Goal: Check status: Check status

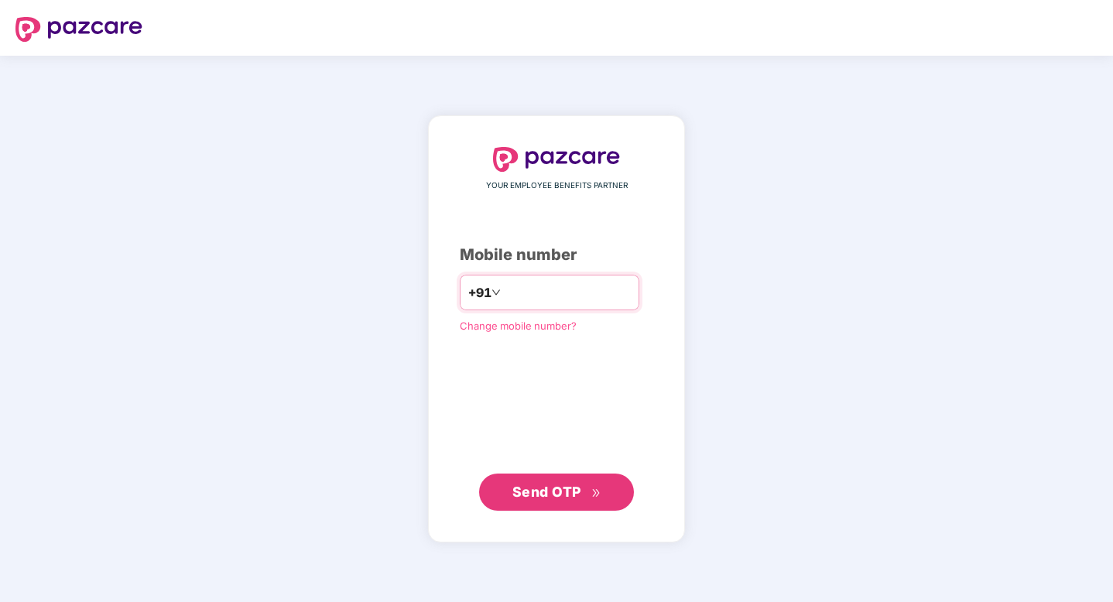
click at [522, 293] on input "number" at bounding box center [567, 292] width 127 height 25
type input "**********"
click at [550, 490] on span "Send OTP" at bounding box center [546, 492] width 69 height 16
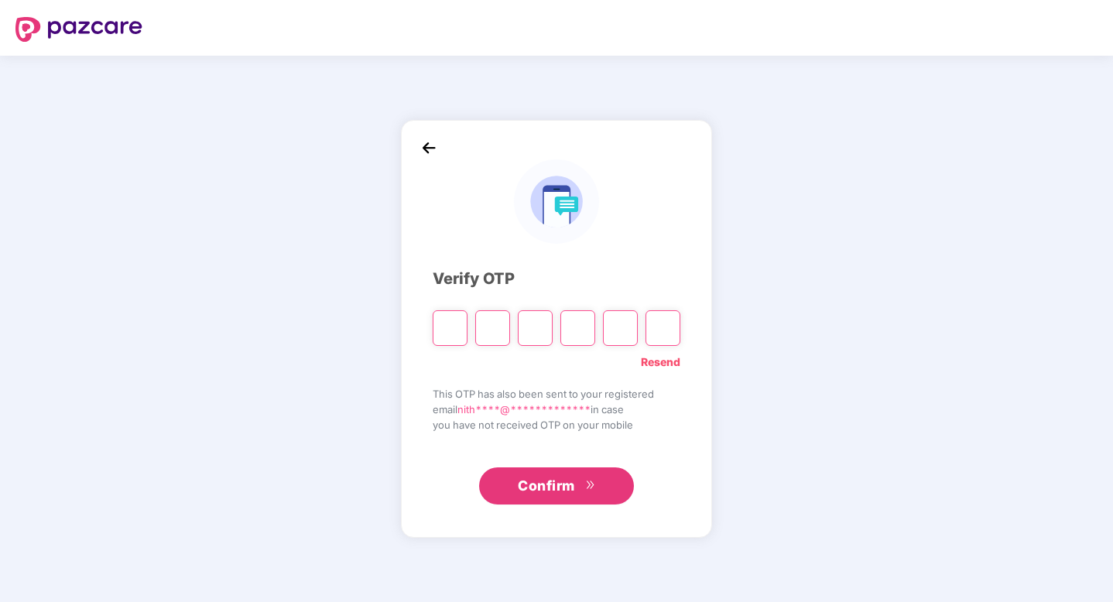
type input "*"
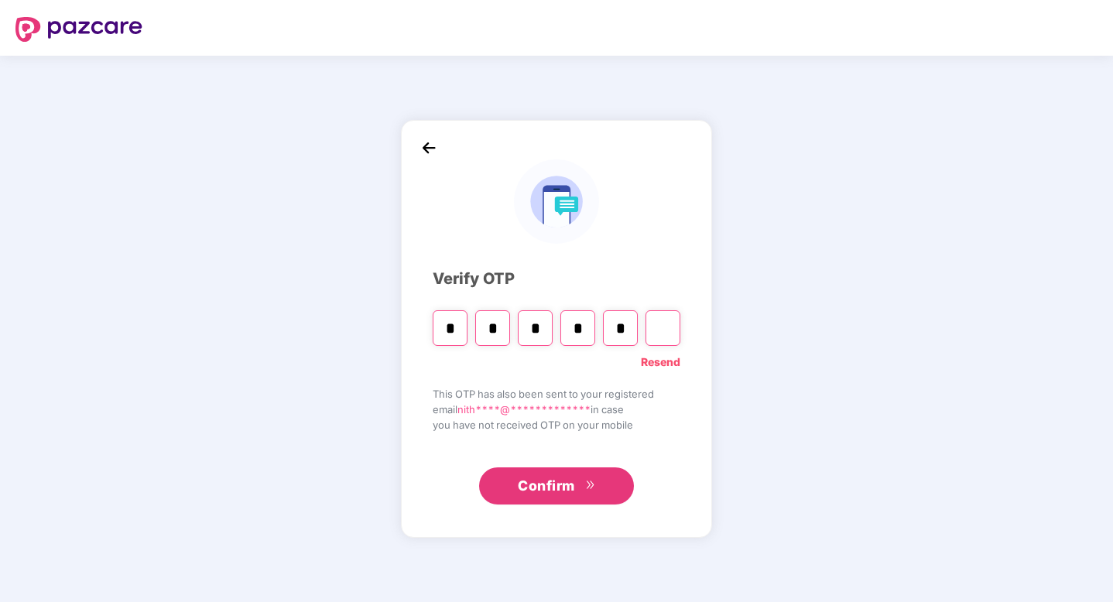
type input "*"
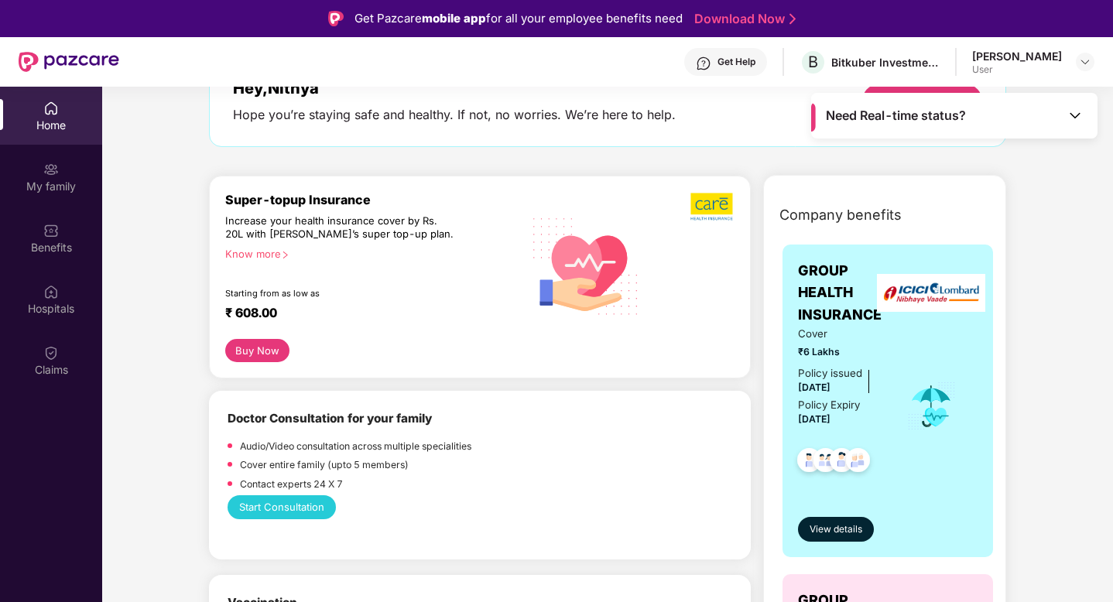
scroll to position [67, 0]
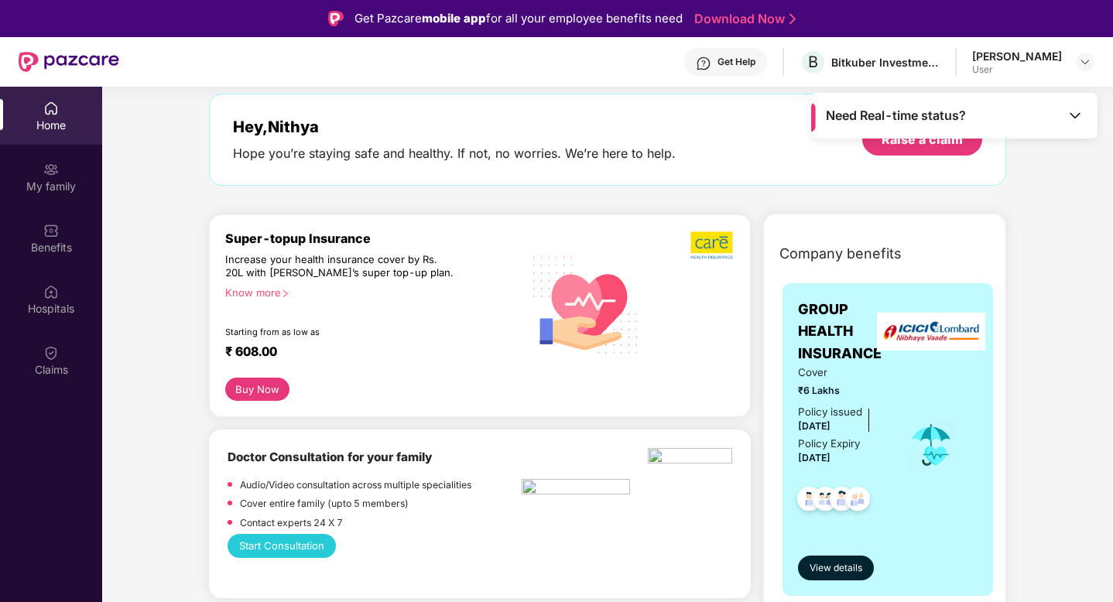
click at [754, 71] on div "Get Help" at bounding box center [725, 62] width 83 height 28
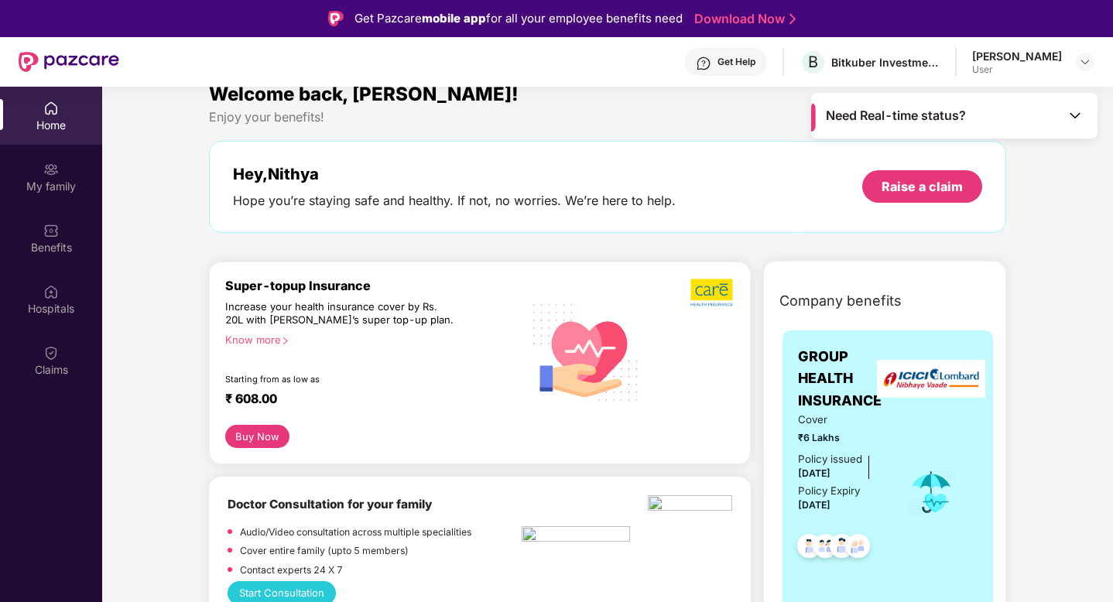
scroll to position [19, 0]
click at [755, 67] on div "Get Help" at bounding box center [736, 62] width 38 height 12
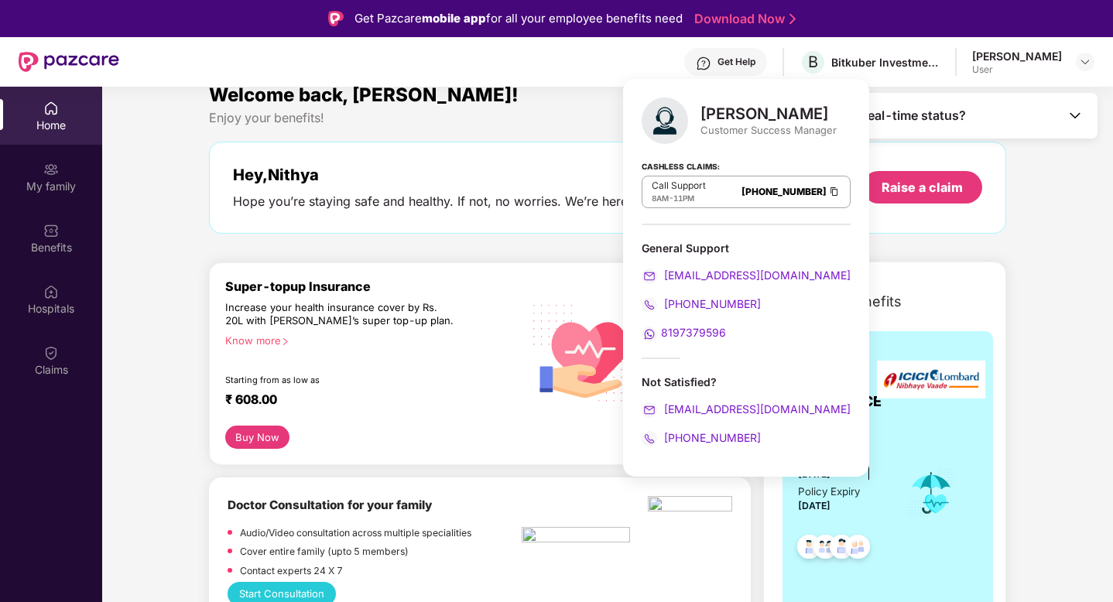
click at [699, 329] on span "8197379596" at bounding box center [693, 332] width 65 height 13
drag, startPoint x: 729, startPoint y: 327, endPoint x: 658, endPoint y: 330, distance: 70.5
click at [658, 330] on div "8197379596" at bounding box center [745, 332] width 209 height 17
copy span "8197379596"
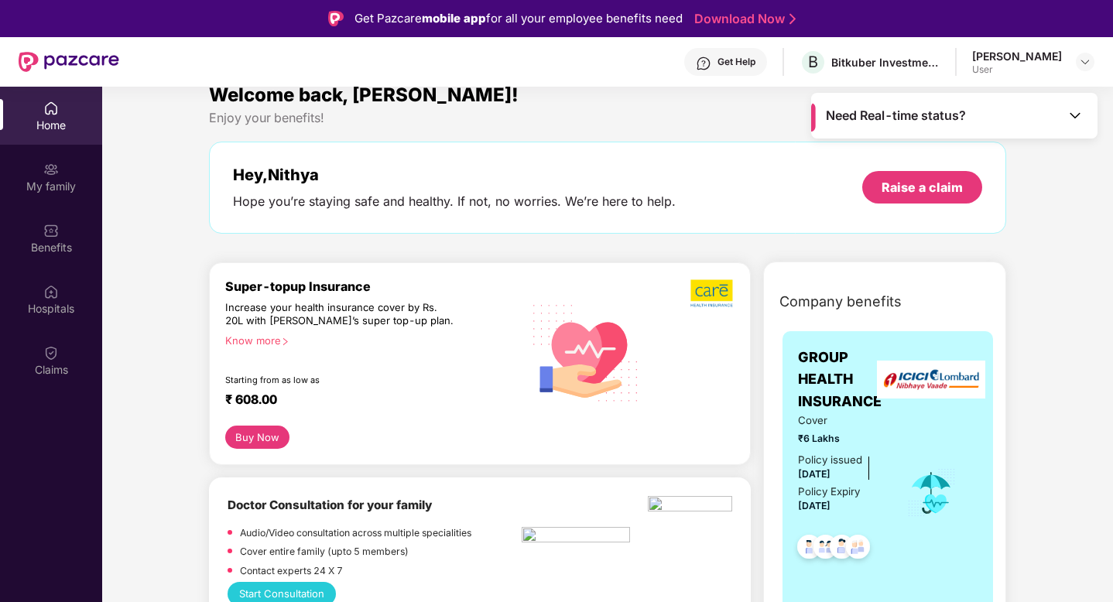
click at [894, 102] on div "Need Real-time status?" at bounding box center [954, 116] width 286 height 46
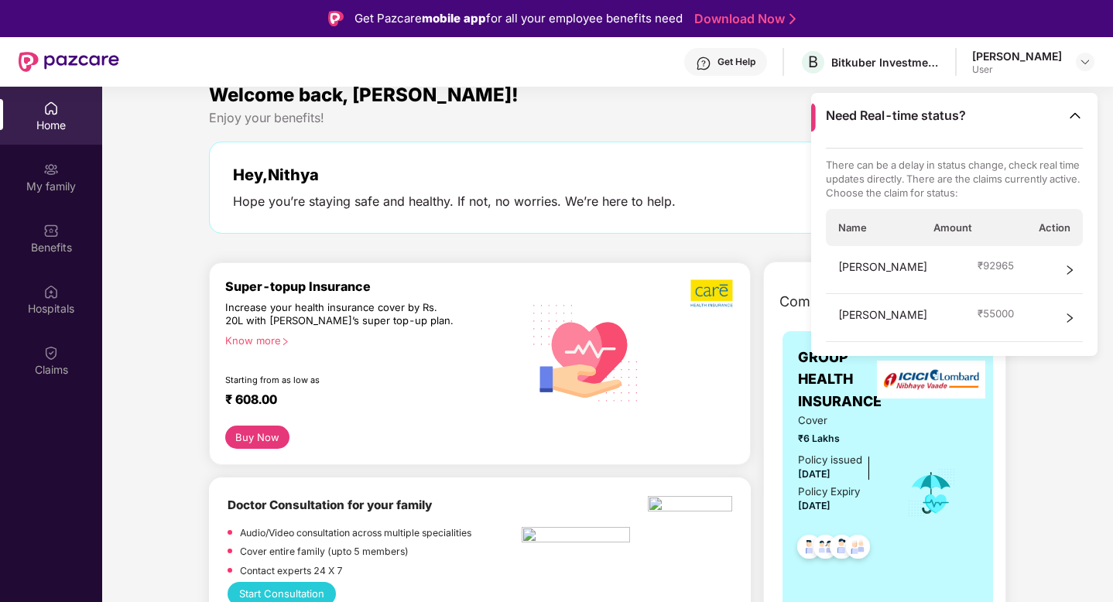
click at [956, 226] on span "Amount" at bounding box center [952, 228] width 39 height 14
click at [1090, 225] on div "There can be a delay in status change, check real time updates directly. There …" at bounding box center [954, 252] width 286 height 209
click at [1074, 268] on icon "right" at bounding box center [1069, 270] width 11 height 11
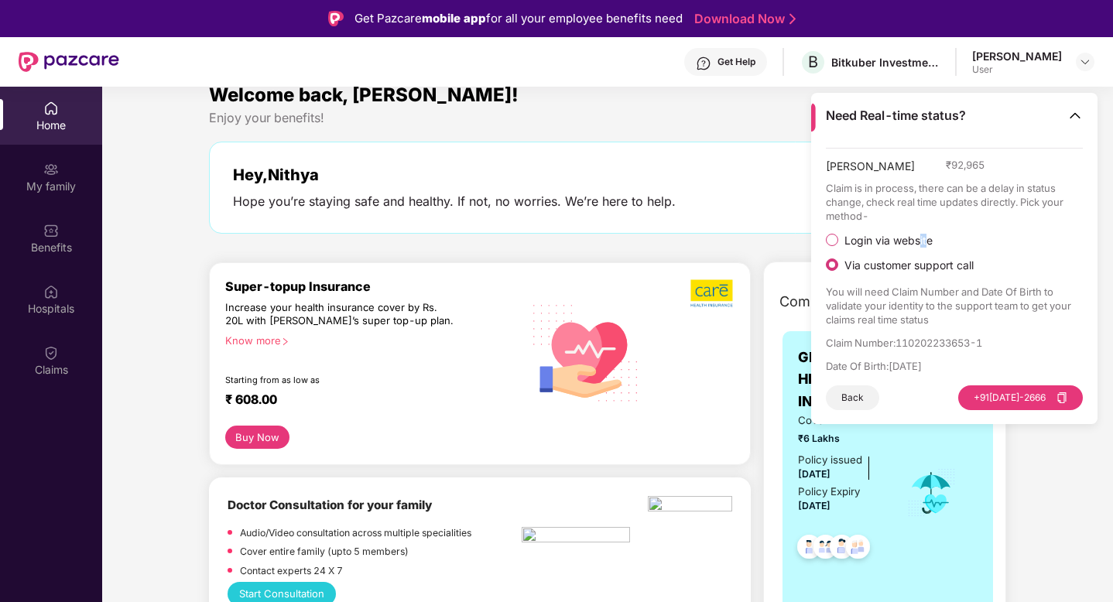
drag, startPoint x: 918, startPoint y: 241, endPoint x: 966, endPoint y: 241, distance: 48.0
click at [954, 241] on label "Login via website" at bounding box center [951, 239] width 251 height 15
click at [1009, 251] on div "Login via website Via customer support call" at bounding box center [955, 252] width 258 height 40
drag, startPoint x: 958, startPoint y: 186, endPoint x: 1028, endPoint y: 210, distance: 73.9
click at [1028, 210] on p "Claim is in process, there can be a delay in status change, check real time upd…" at bounding box center [955, 202] width 258 height 42
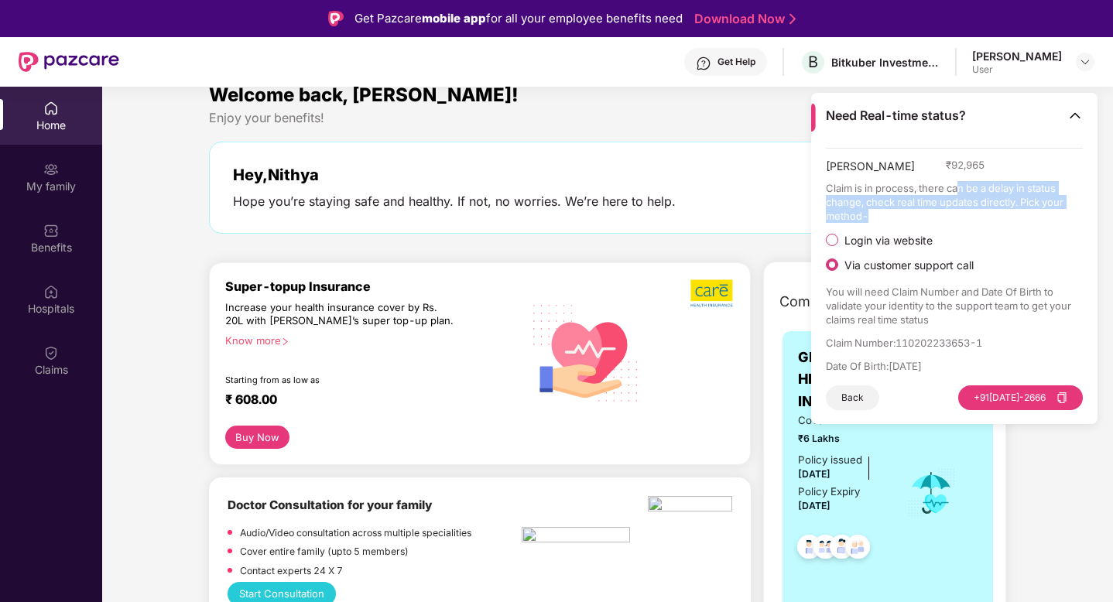
click at [1038, 222] on p "Claim is in process, there can be a delay in status change, check real time upd…" at bounding box center [955, 202] width 258 height 42
click at [1072, 118] on img at bounding box center [1074, 115] width 15 height 15
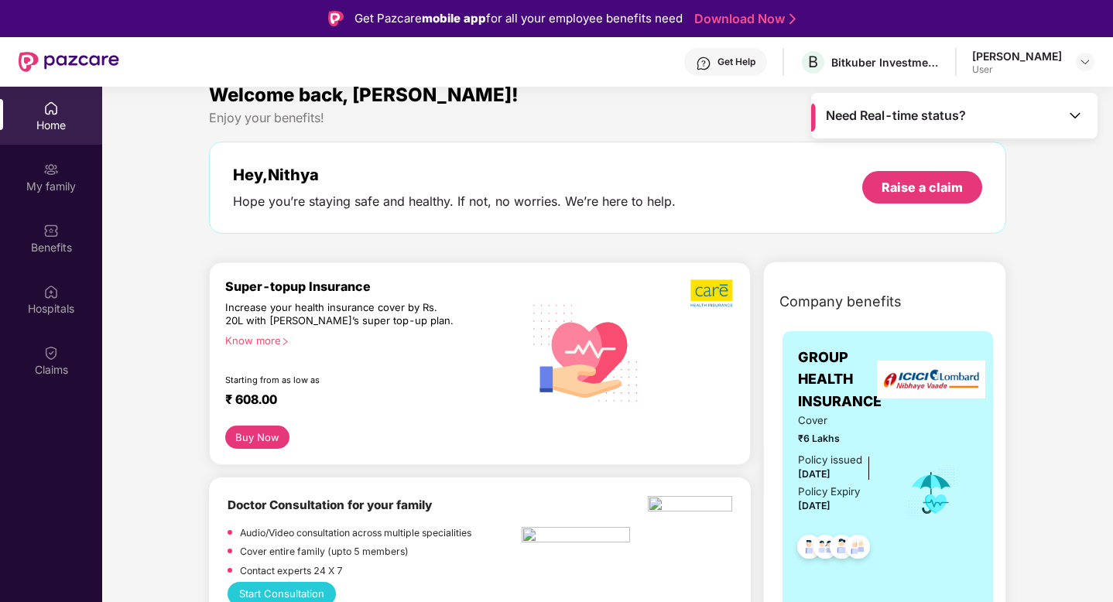
click at [941, 121] on span "Need Real-time status?" at bounding box center [896, 116] width 140 height 16
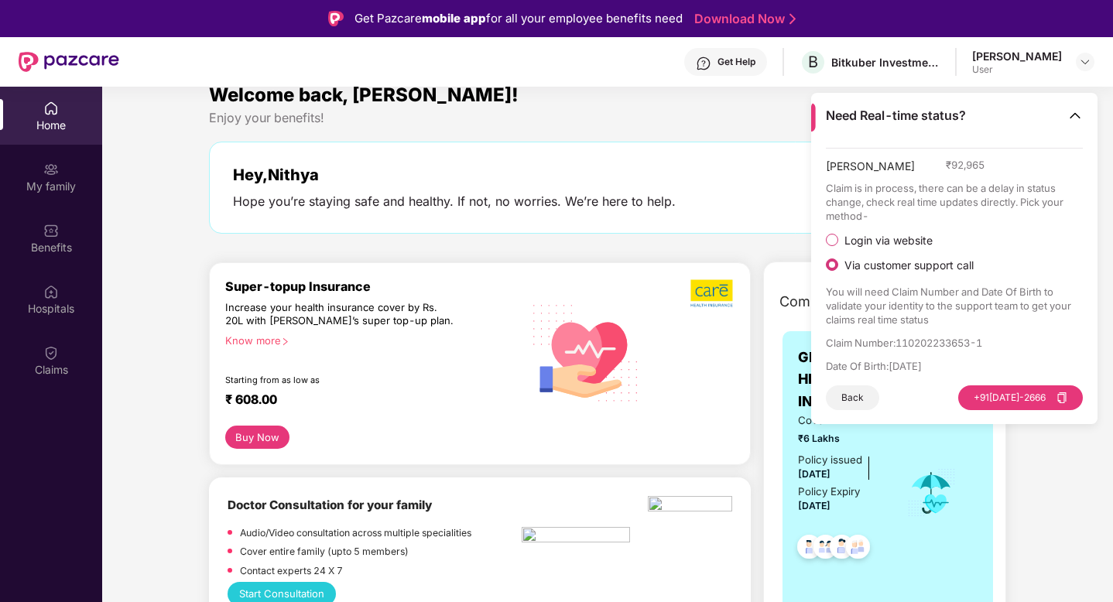
click at [850, 174] on span "[PERSON_NAME]" at bounding box center [870, 169] width 89 height 23
click at [858, 398] on button "Back" at bounding box center [852, 397] width 53 height 25
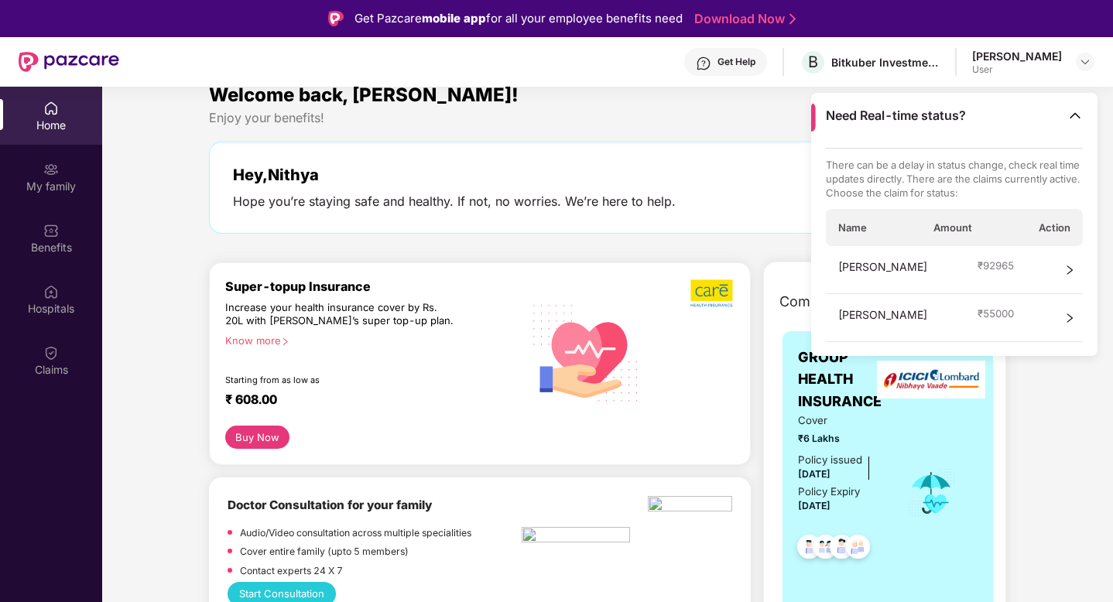
click at [1062, 312] on div "[PERSON_NAME] ₹ 55000" at bounding box center [955, 318] width 258 height 48
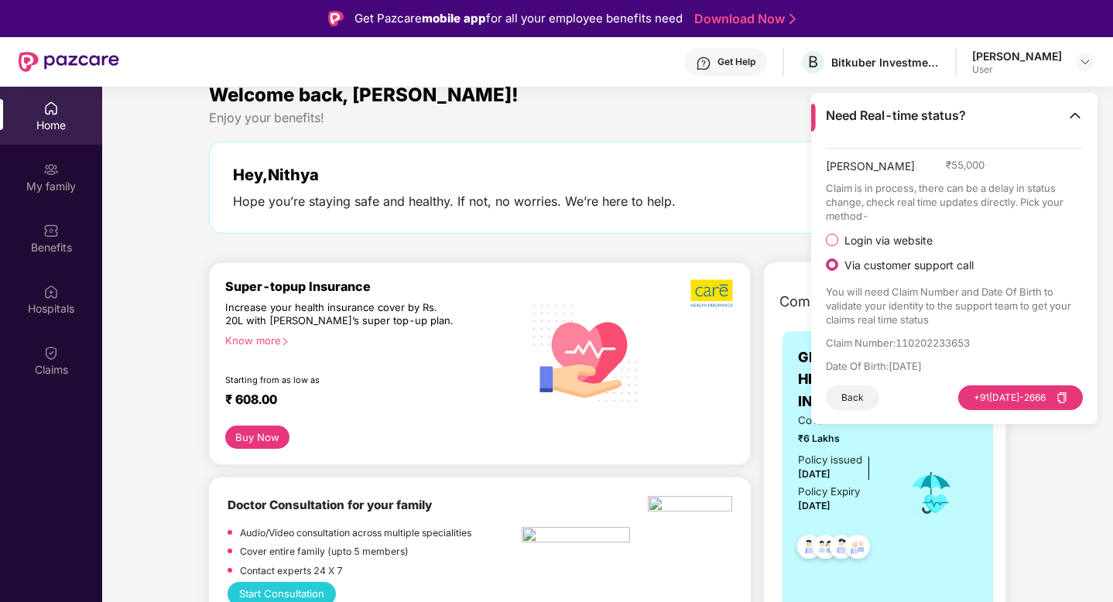
click at [1081, 115] on img at bounding box center [1074, 115] width 15 height 15
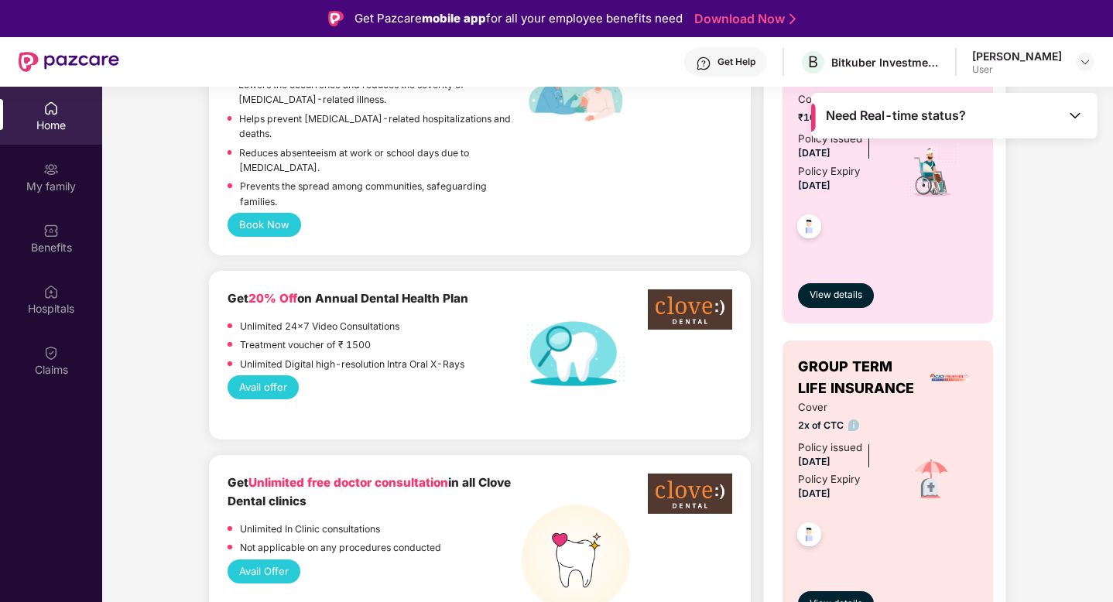
scroll to position [0, 0]
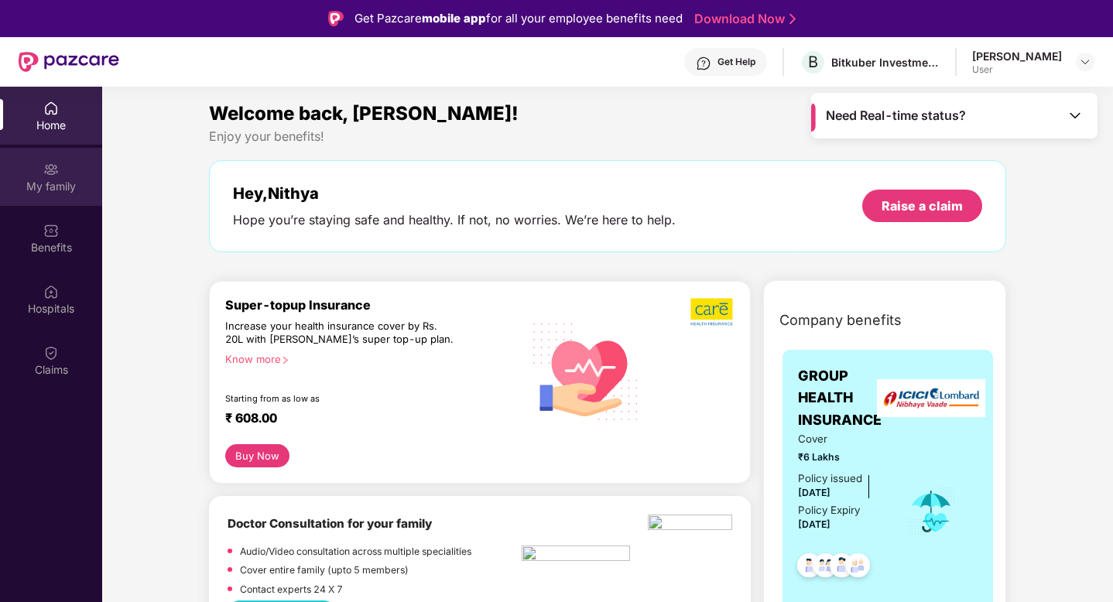
click at [46, 176] on img at bounding box center [50, 169] width 15 height 15
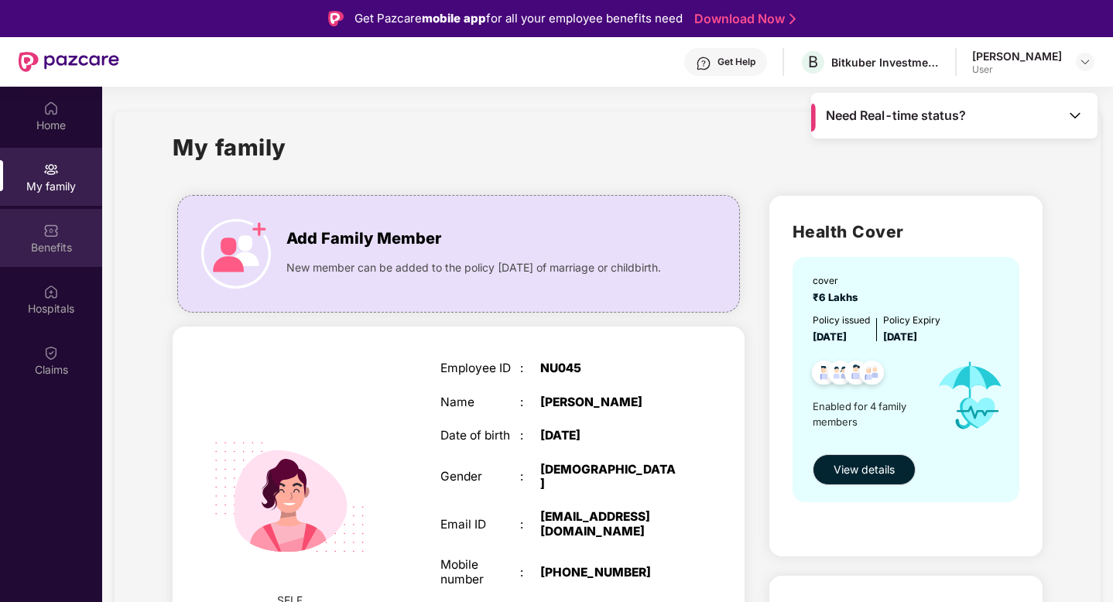
click at [53, 247] on div "Benefits" at bounding box center [51, 247] width 102 height 15
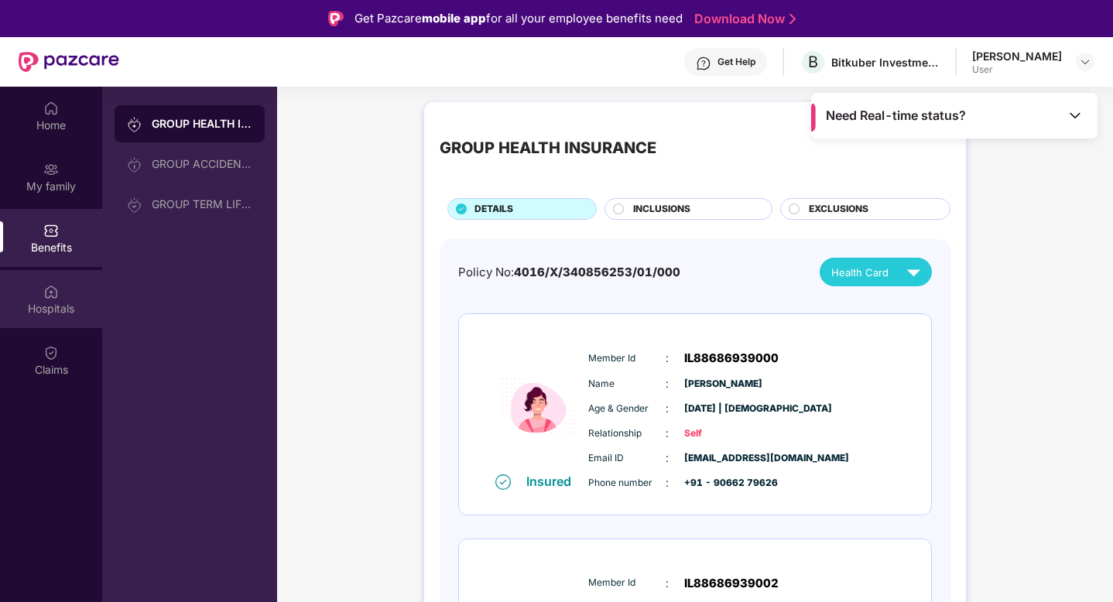
click at [57, 298] on img at bounding box center [50, 291] width 15 height 15
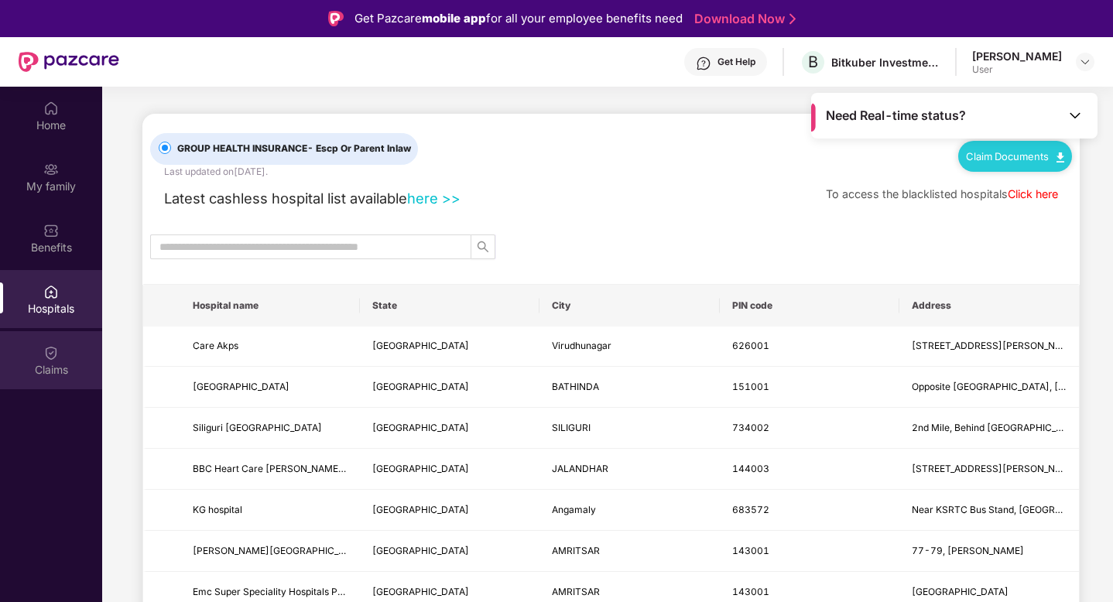
click at [53, 355] on img at bounding box center [50, 352] width 15 height 15
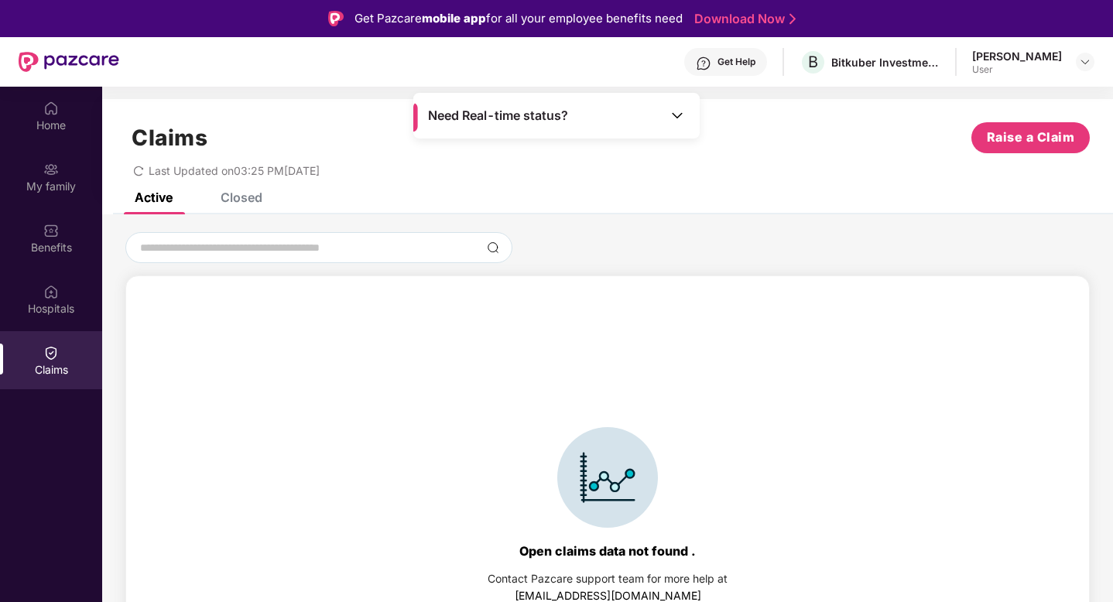
click at [245, 193] on div "Closed" at bounding box center [242, 197] width 42 height 15
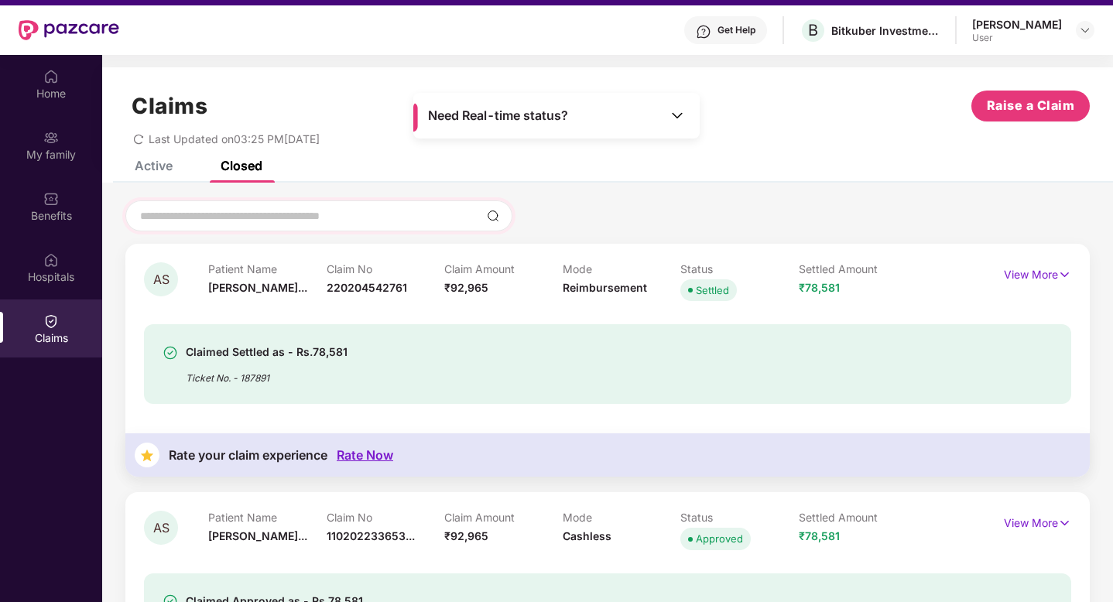
scroll to position [26, 0]
